Goal: Information Seeking & Learning: Learn about a topic

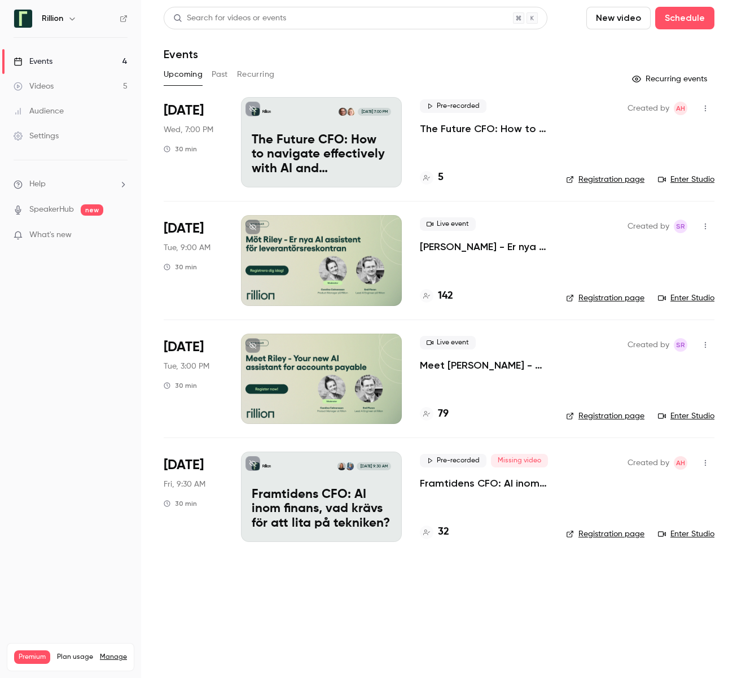
click at [454, 482] on p "Framtidens CFO: AI inom finans, vad krävs för att lita på tekniken?​" at bounding box center [484, 483] width 128 height 14
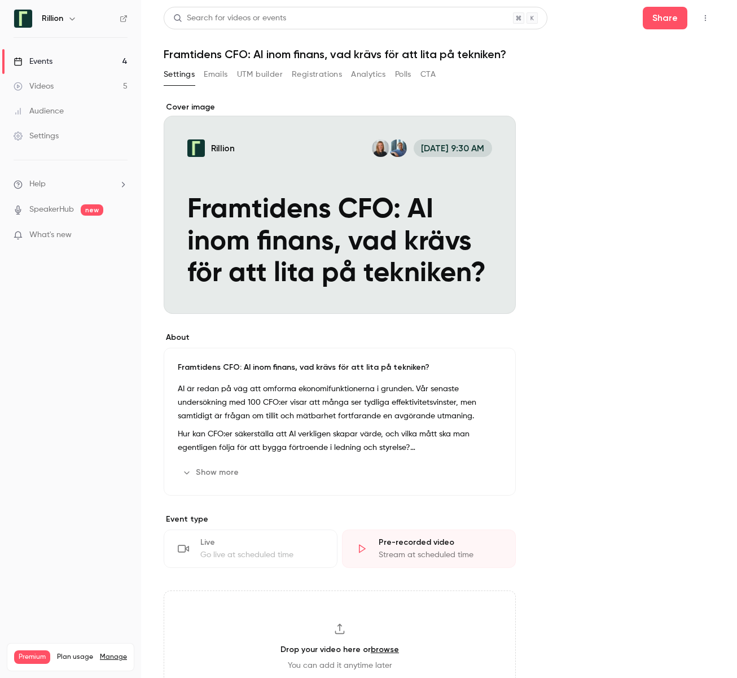
click at [200, 473] on button "Show more" at bounding box center [212, 472] width 68 height 18
